Goal: Find specific page/section: Find specific page/section

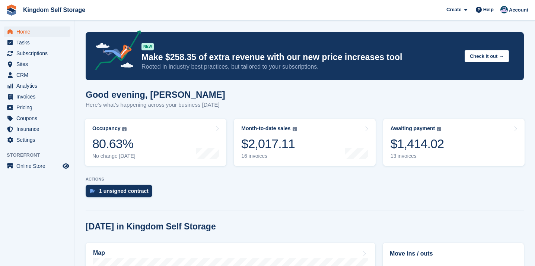
click at [26, 32] on span "Home" at bounding box center [38, 31] width 45 height 10
click at [412, 152] on div "Awaiting payment The total outstanding balance on all open invoices. $1,500.24 …" at bounding box center [418, 142] width 54 height 34
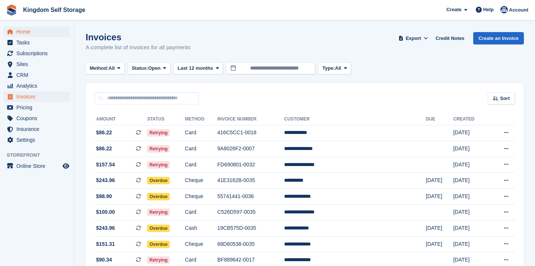
click at [28, 31] on span "Home" at bounding box center [38, 31] width 45 height 10
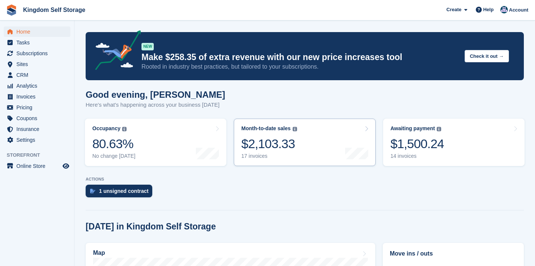
click at [271, 156] on div "17 invoices" at bounding box center [269, 156] width 56 height 6
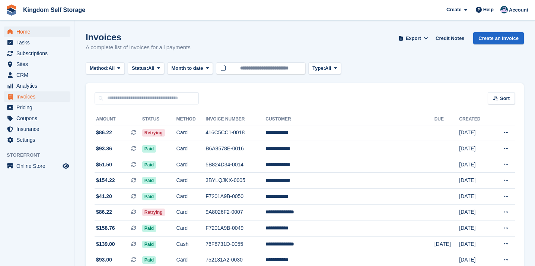
click at [23, 31] on span "Home" at bounding box center [38, 31] width 45 height 10
